Goal: Complete application form

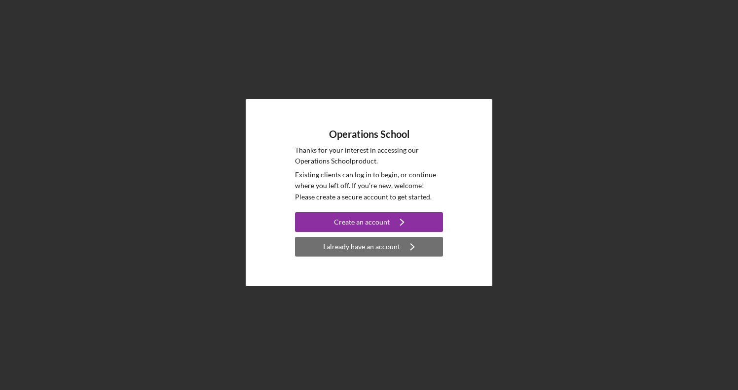
click at [364, 245] on div "I already have an account" at bounding box center [361, 247] width 77 height 20
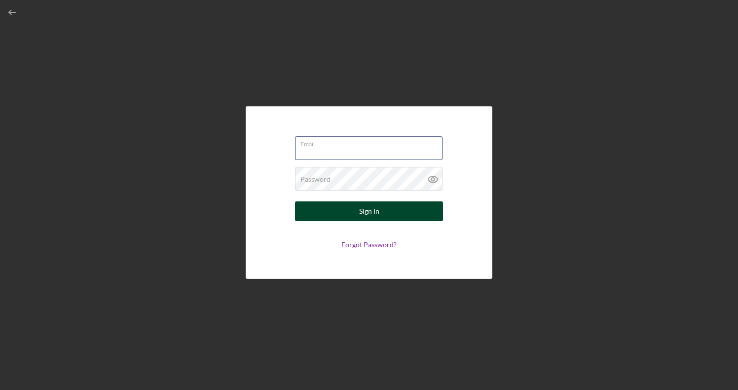
type input "[EMAIL_ADDRESS][DOMAIN_NAME]"
click at [377, 209] on div "Sign In" at bounding box center [369, 212] width 20 height 20
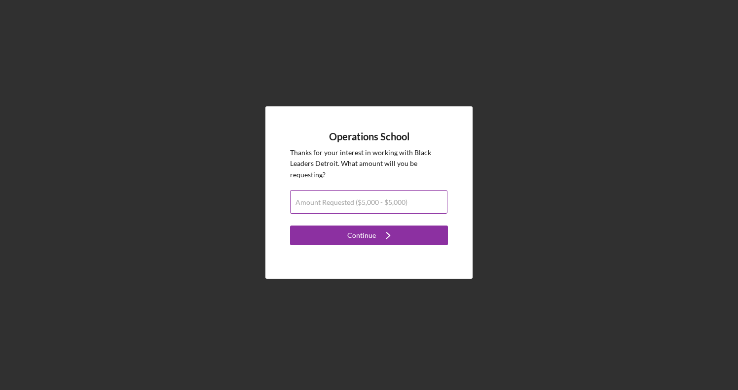
click at [339, 213] on input "Amount Requested ($5,000 - $5,000)" at bounding box center [368, 202] width 157 height 24
type input "$5,000"
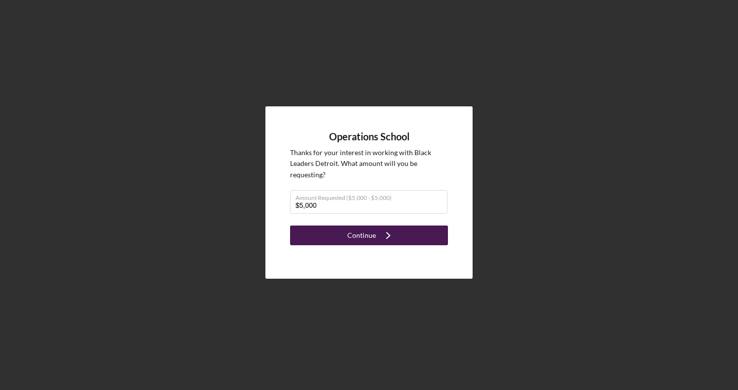
click at [378, 237] on icon "Icon/Navigate" at bounding box center [388, 235] width 25 height 25
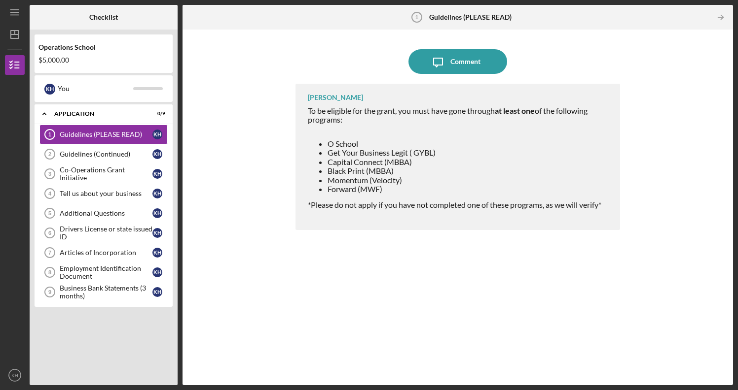
click at [334, 139] on span "O School" at bounding box center [342, 143] width 31 height 9
click at [338, 139] on span "O School" at bounding box center [342, 143] width 31 height 9
click at [331, 139] on span "O School" at bounding box center [342, 143] width 31 height 9
click at [351, 143] on span "O School" at bounding box center [342, 143] width 31 height 9
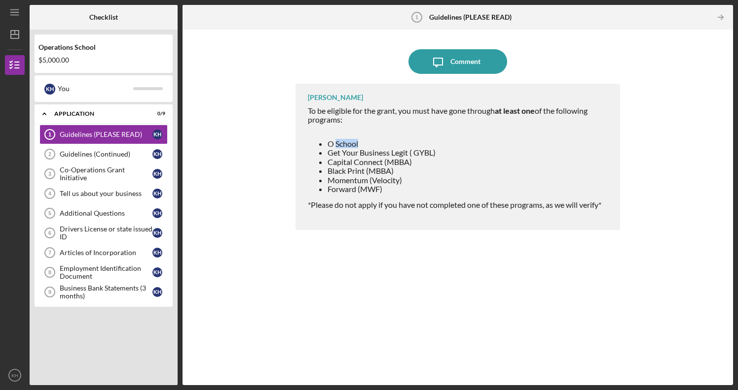
click at [351, 143] on span "O School" at bounding box center [342, 143] width 31 height 9
click at [334, 144] on span "O School" at bounding box center [342, 143] width 31 height 9
click at [723, 18] on icon "Icon/Table Pagination Arrow" at bounding box center [720, 17] width 22 height 22
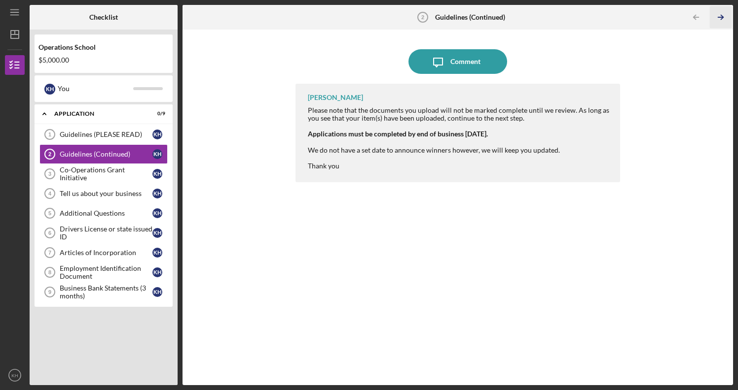
click at [724, 16] on icon "Icon/Table Pagination Arrow" at bounding box center [720, 17] width 22 height 22
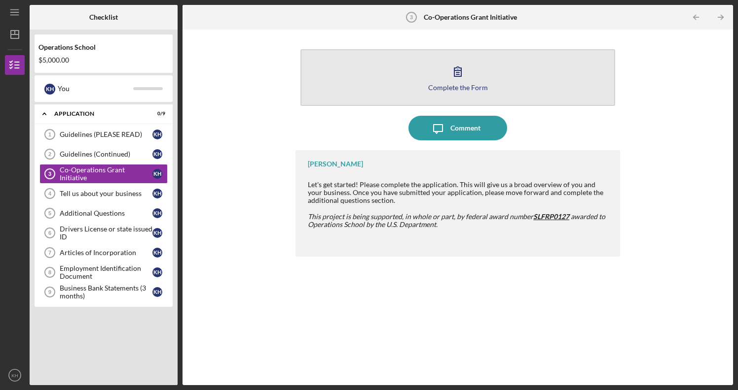
click at [460, 79] on icon "button" at bounding box center [457, 71] width 25 height 25
